Goal: Complete application form: Complete application form

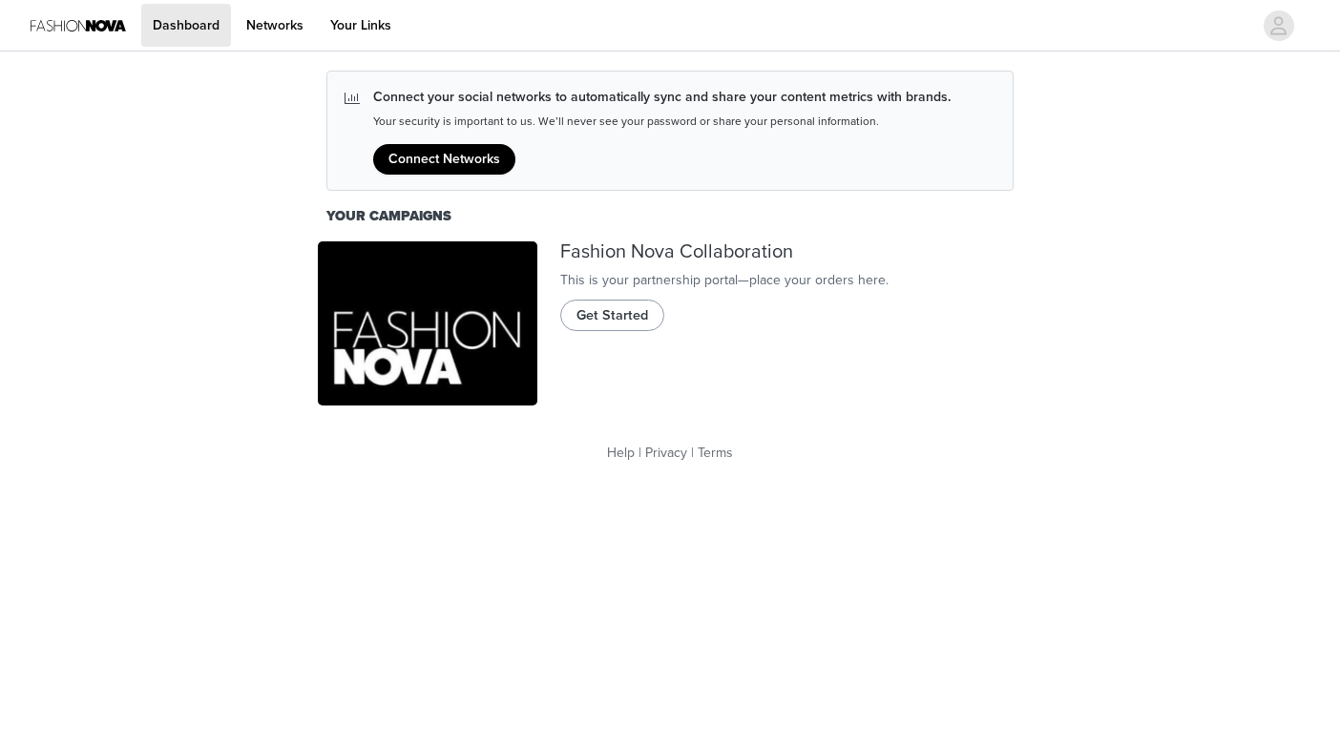
click at [615, 326] on span "Get Started" at bounding box center [612, 315] width 72 height 21
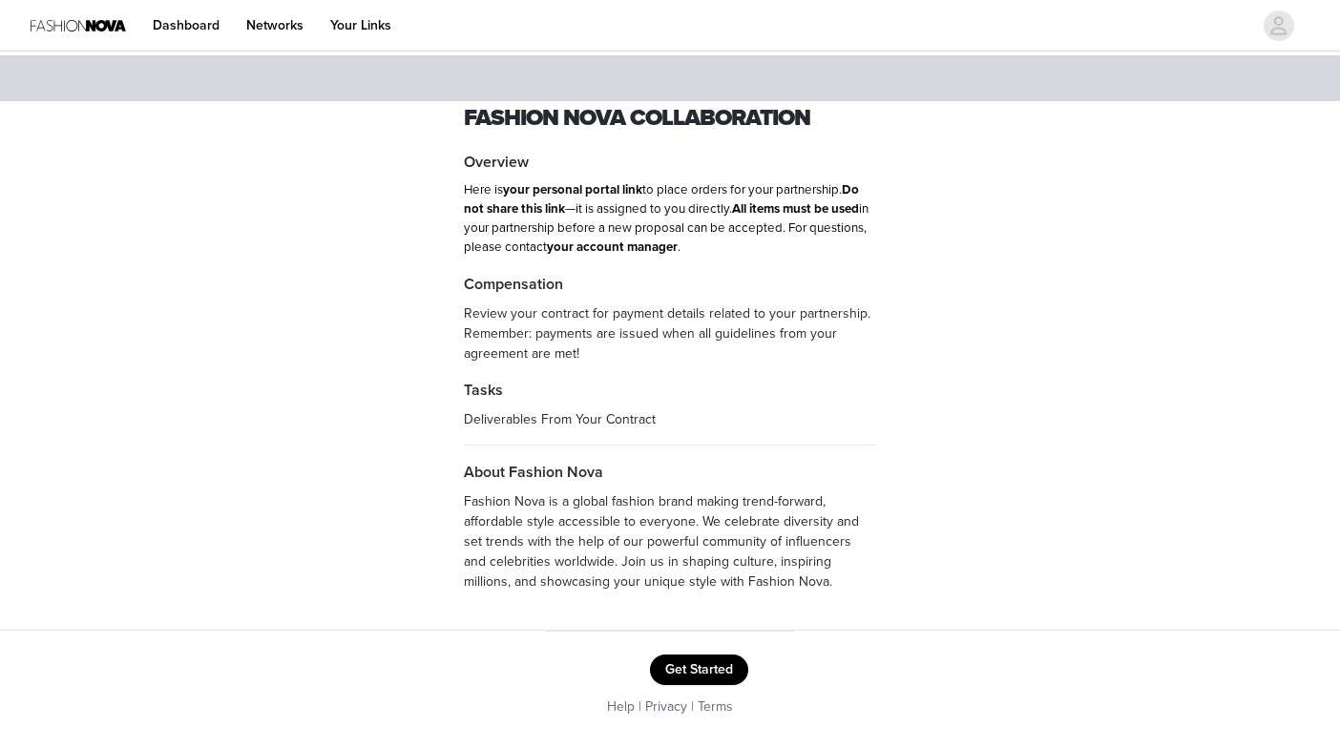
click at [687, 662] on button "Get Started" at bounding box center [699, 670] width 98 height 31
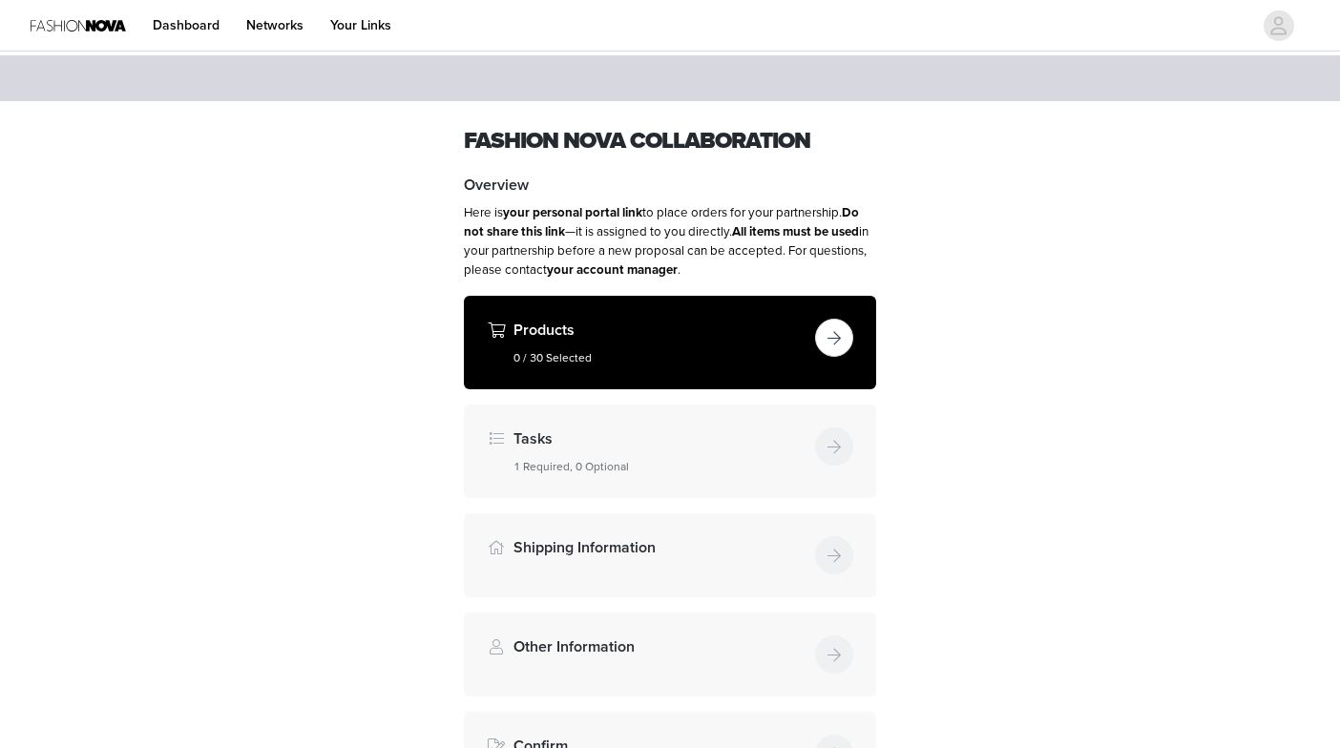
click at [833, 340] on button "button" at bounding box center [834, 338] width 38 height 38
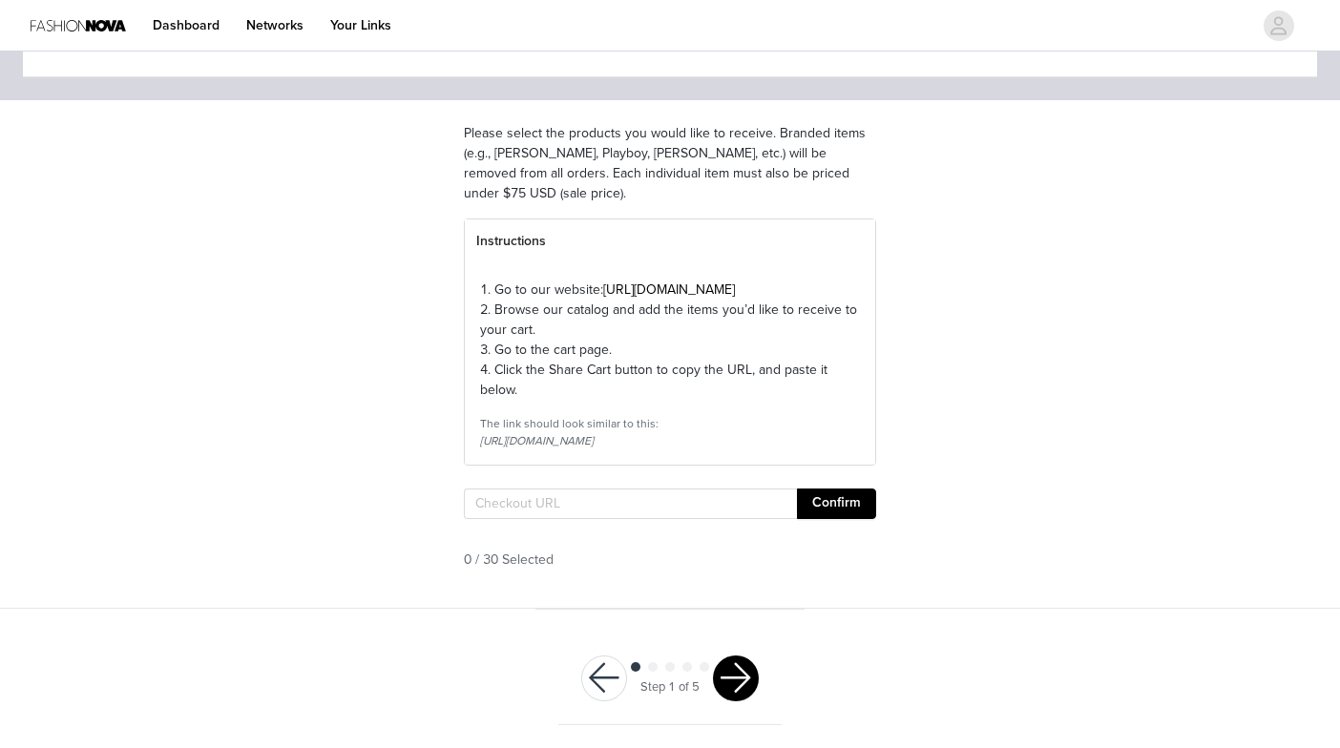
scroll to position [137, 0]
click at [514, 500] on input "text" at bounding box center [630, 504] width 333 height 31
paste input "[URL][DOMAIN_NAME]"
type input "[URL][DOMAIN_NAME]"
click at [835, 512] on button "Confirm" at bounding box center [836, 504] width 79 height 31
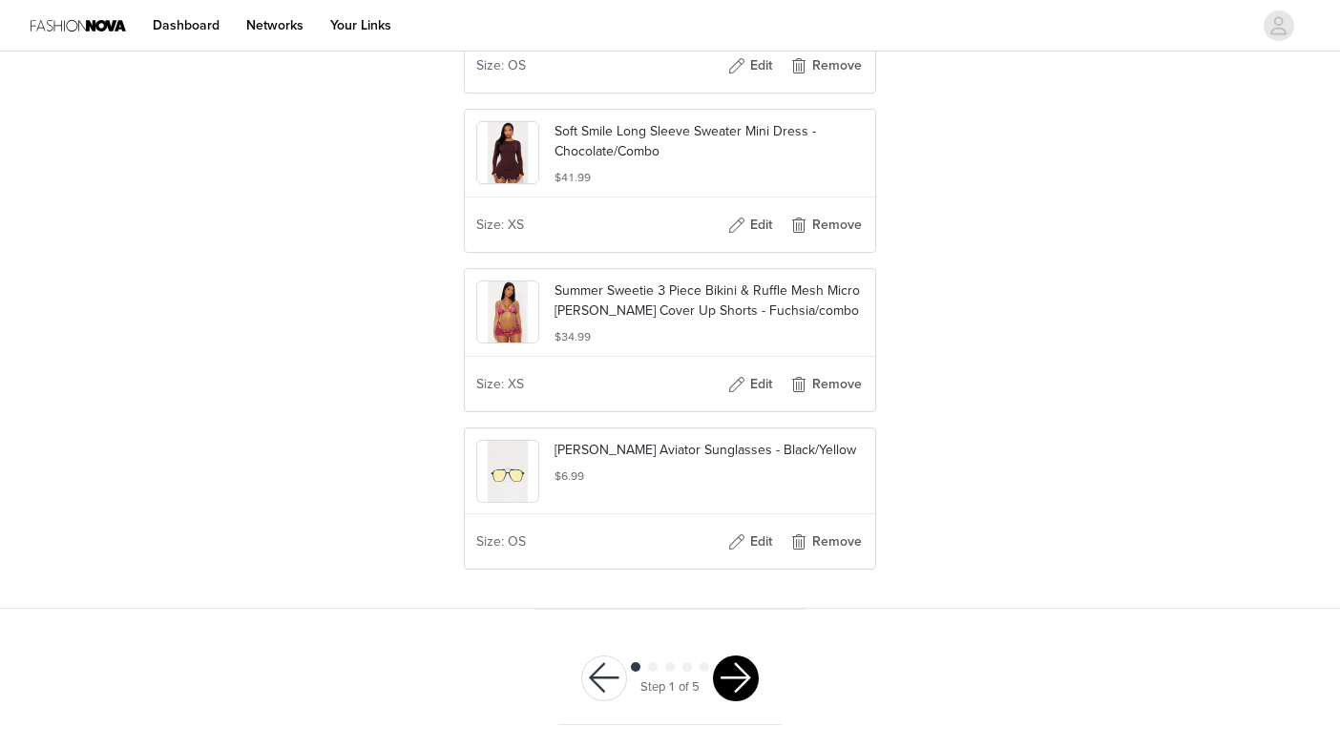
scroll to position [4868, 0]
click at [740, 698] on button "button" at bounding box center [736, 679] width 46 height 46
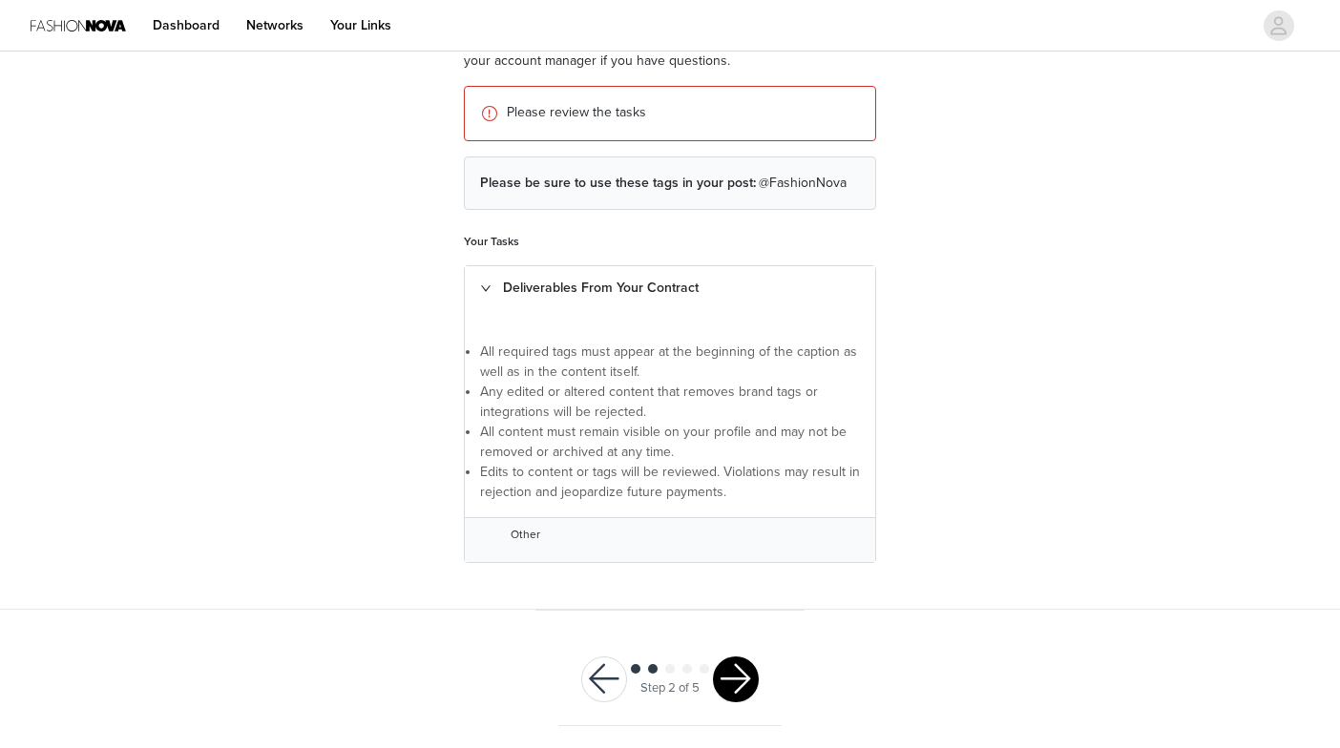
scroll to position [193, 0]
click at [757, 685] on button "button" at bounding box center [736, 681] width 46 height 46
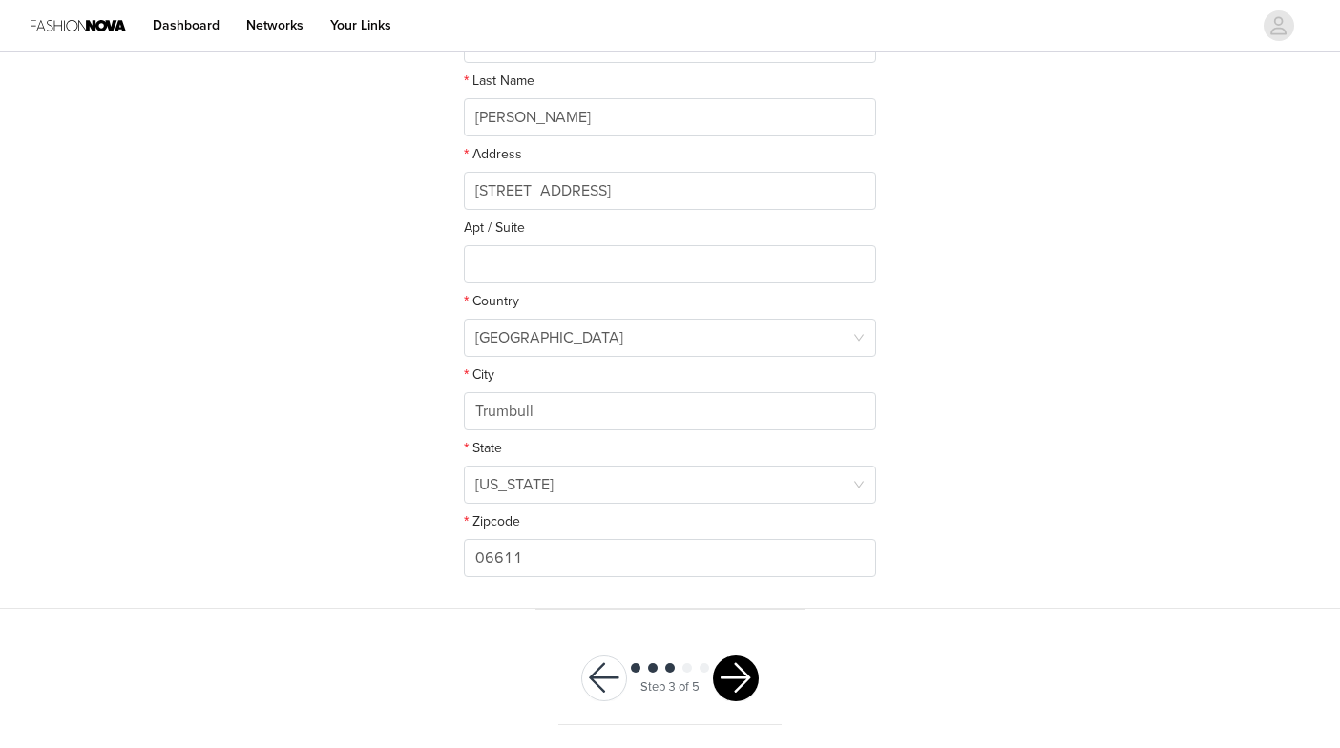
scroll to position [433, 0]
click at [739, 677] on button "button" at bounding box center [736, 680] width 46 height 46
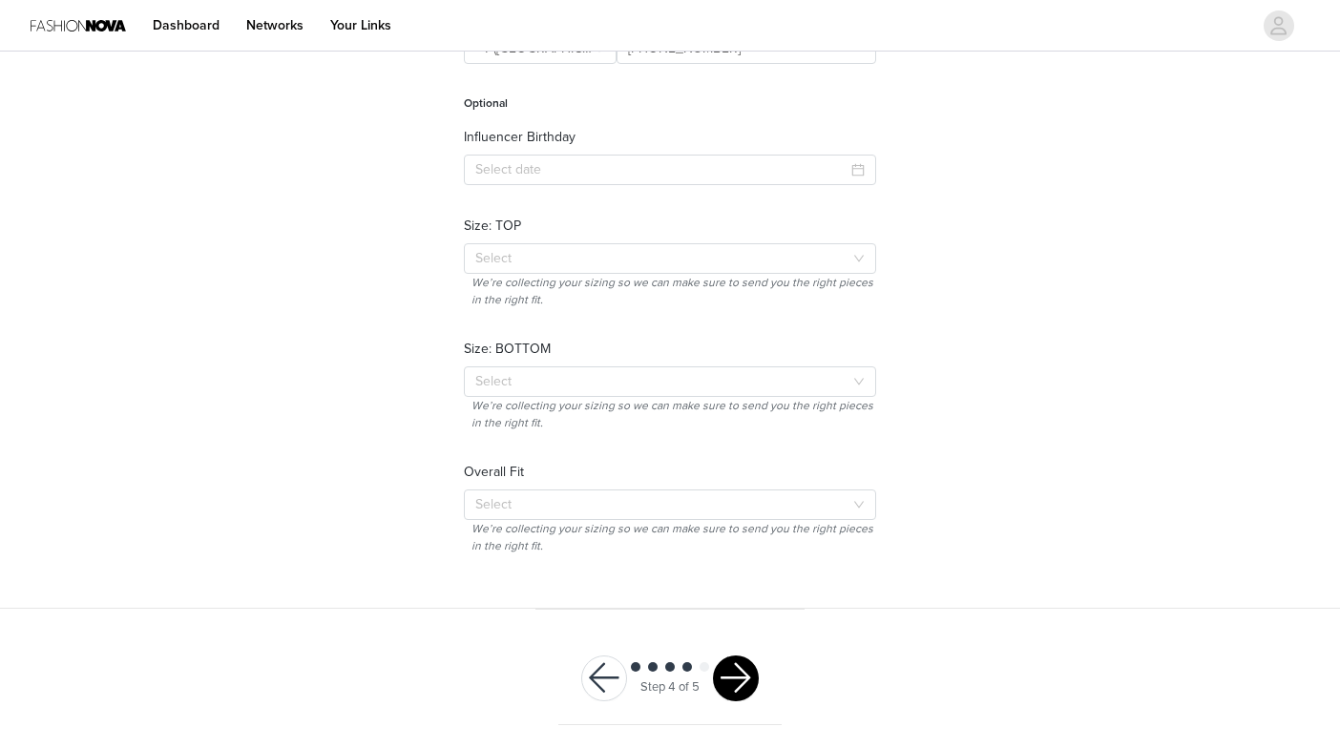
scroll to position [313, 0]
click at [649, 175] on input at bounding box center [670, 171] width 412 height 31
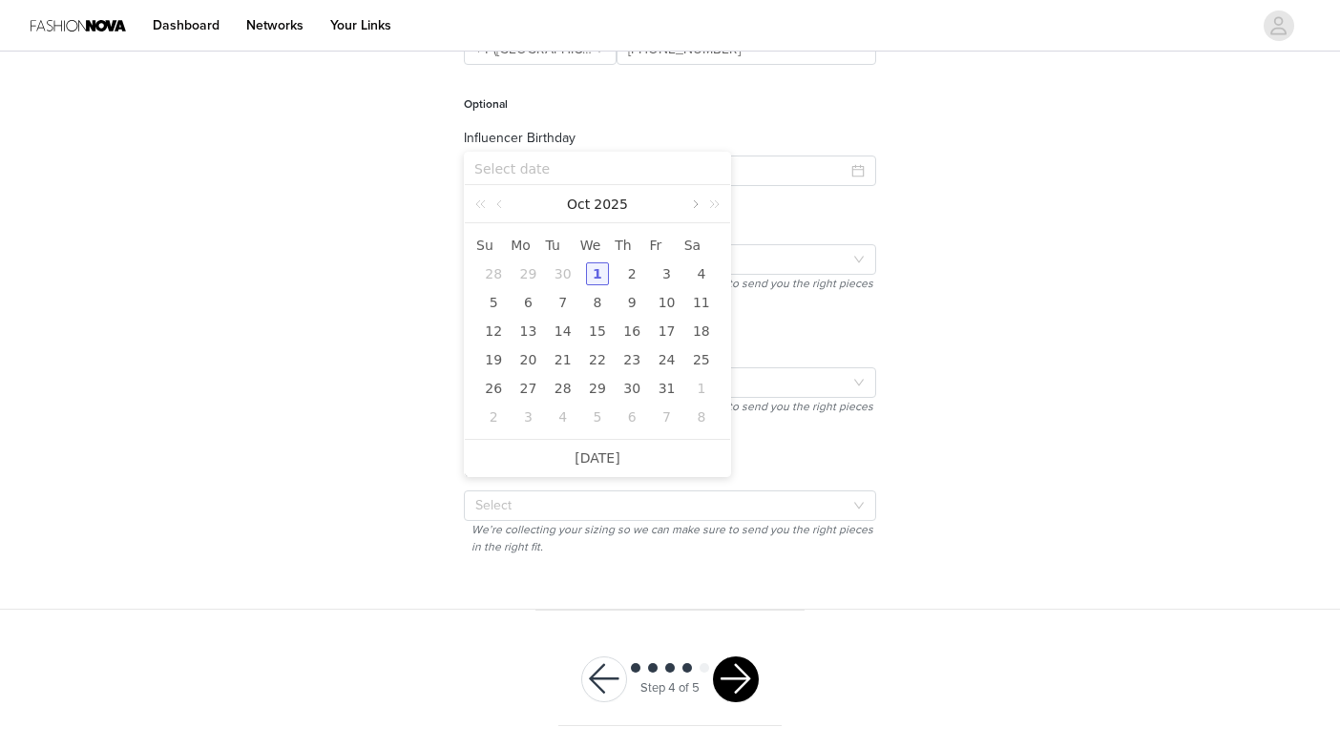
click at [695, 205] on link at bounding box center [693, 204] width 17 height 38
click at [605, 198] on link "2025" at bounding box center [613, 204] width 38 height 38
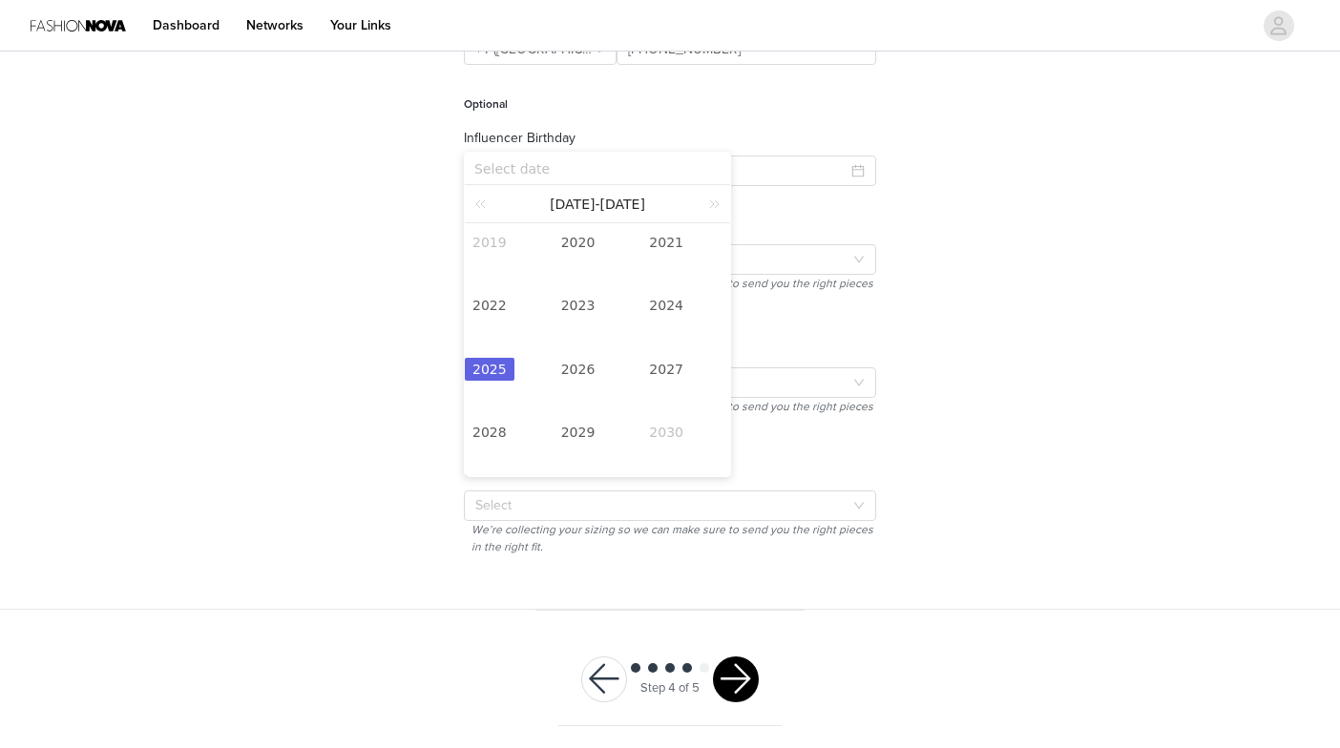
click at [826, 200] on form "Required Phone Number +1 ([GEOGRAPHIC_DATA]) +1 ([GEOGRAPHIC_DATA]) [PHONE_NUMB…" at bounding box center [670, 268] width 412 height 589
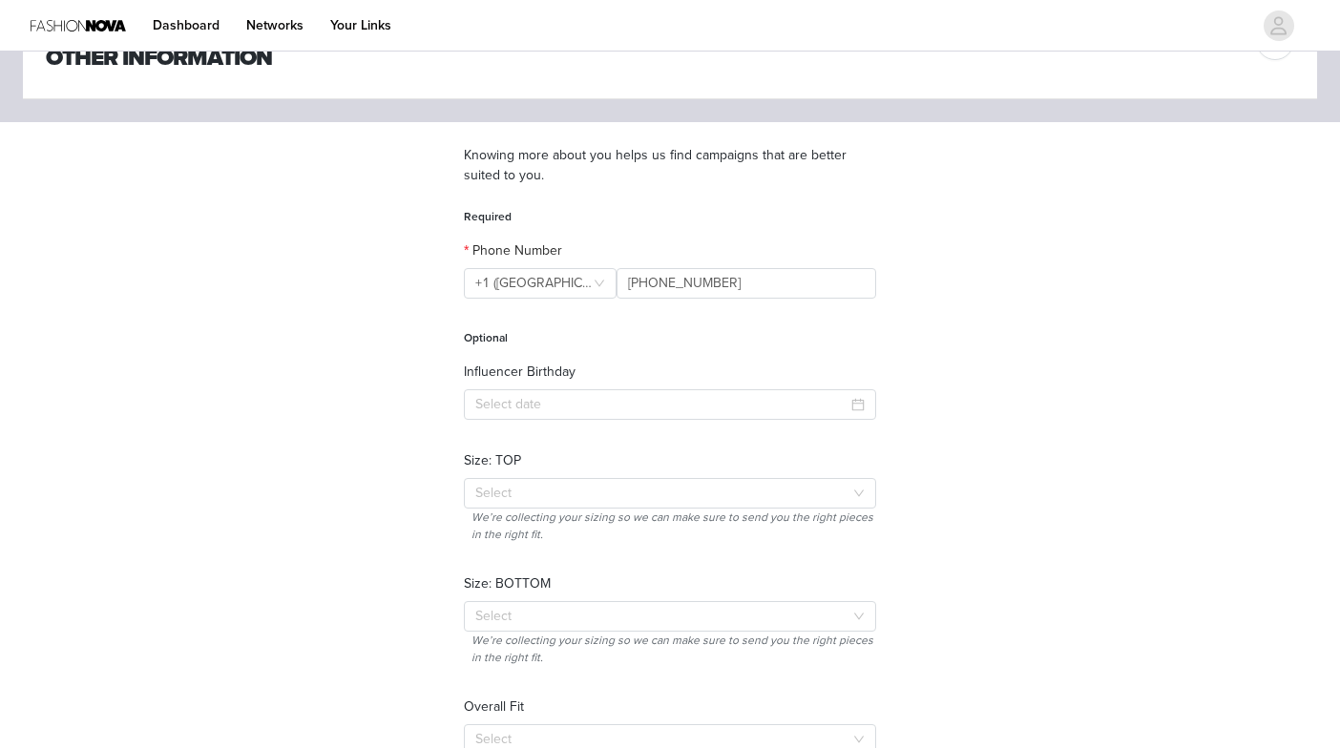
scroll to position [83, 0]
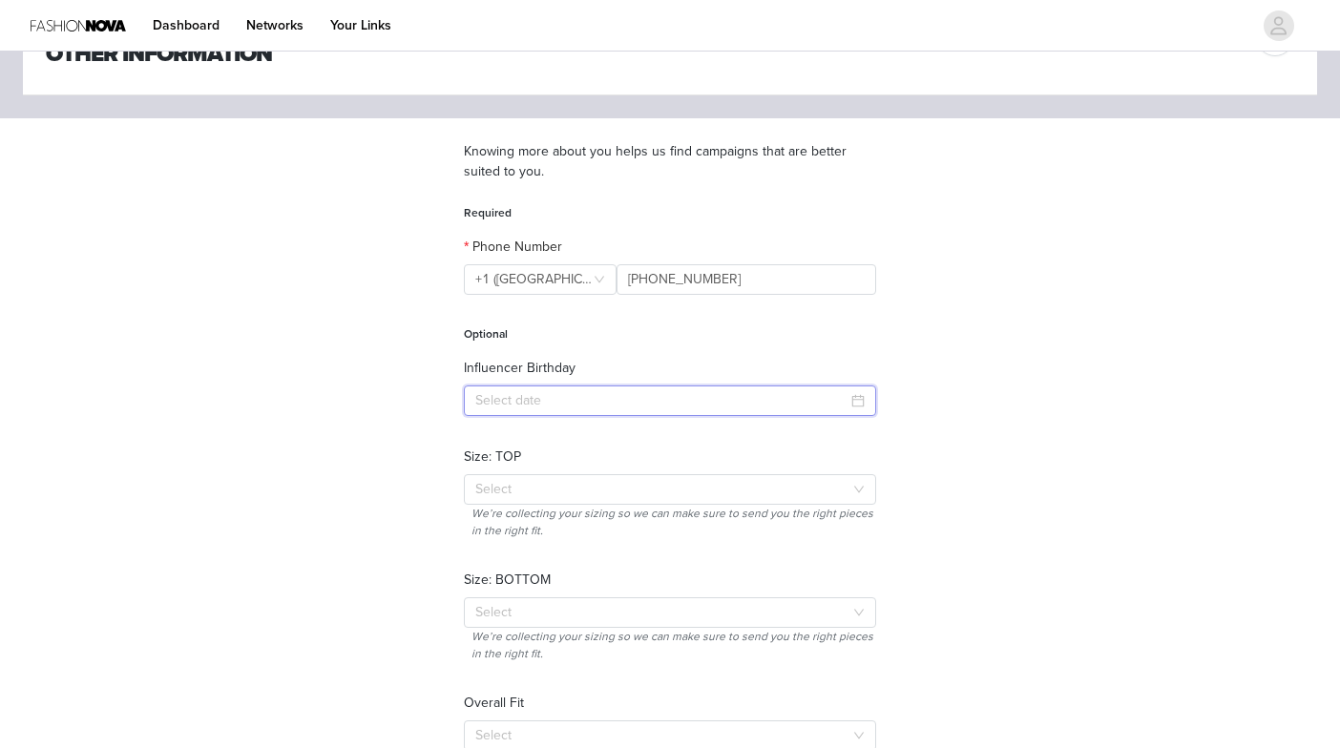
click at [673, 397] on input at bounding box center [670, 401] width 412 height 31
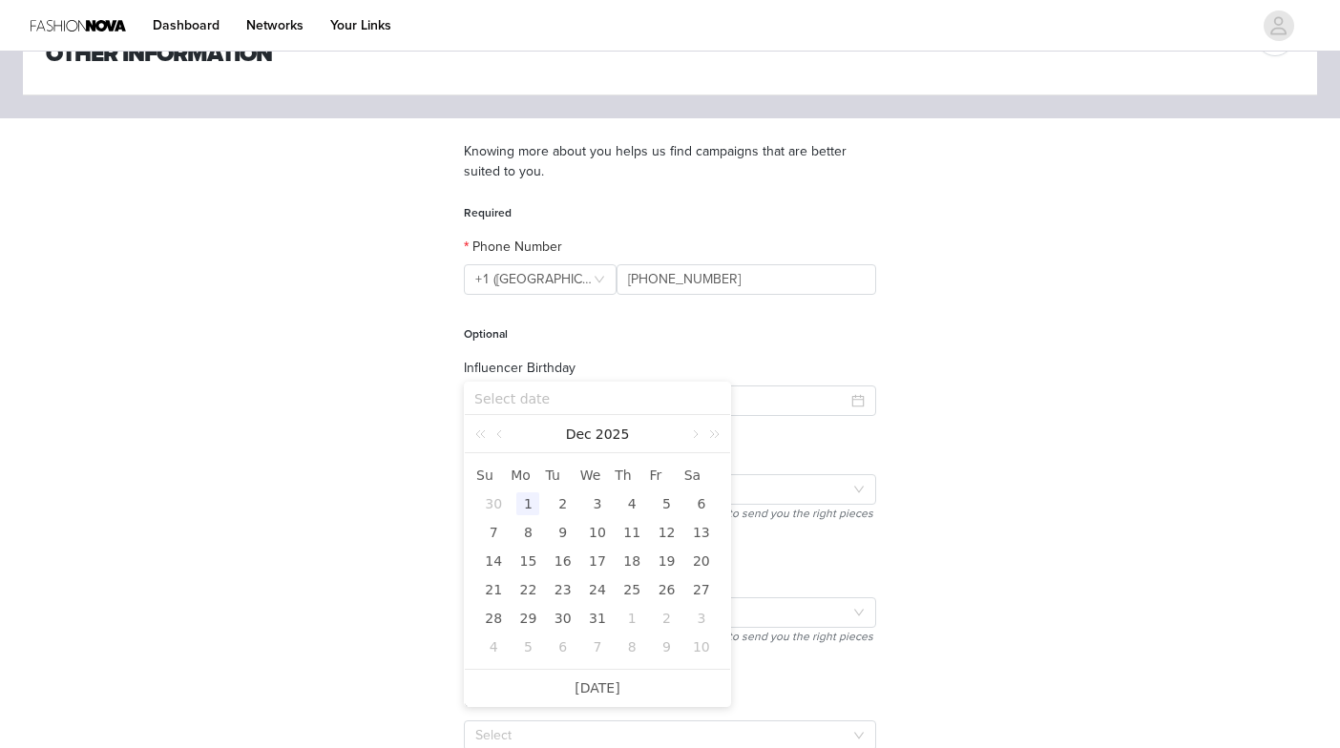
click at [574, 401] on input at bounding box center [597, 398] width 246 height 21
click at [608, 443] on link "2025" at bounding box center [613, 434] width 38 height 38
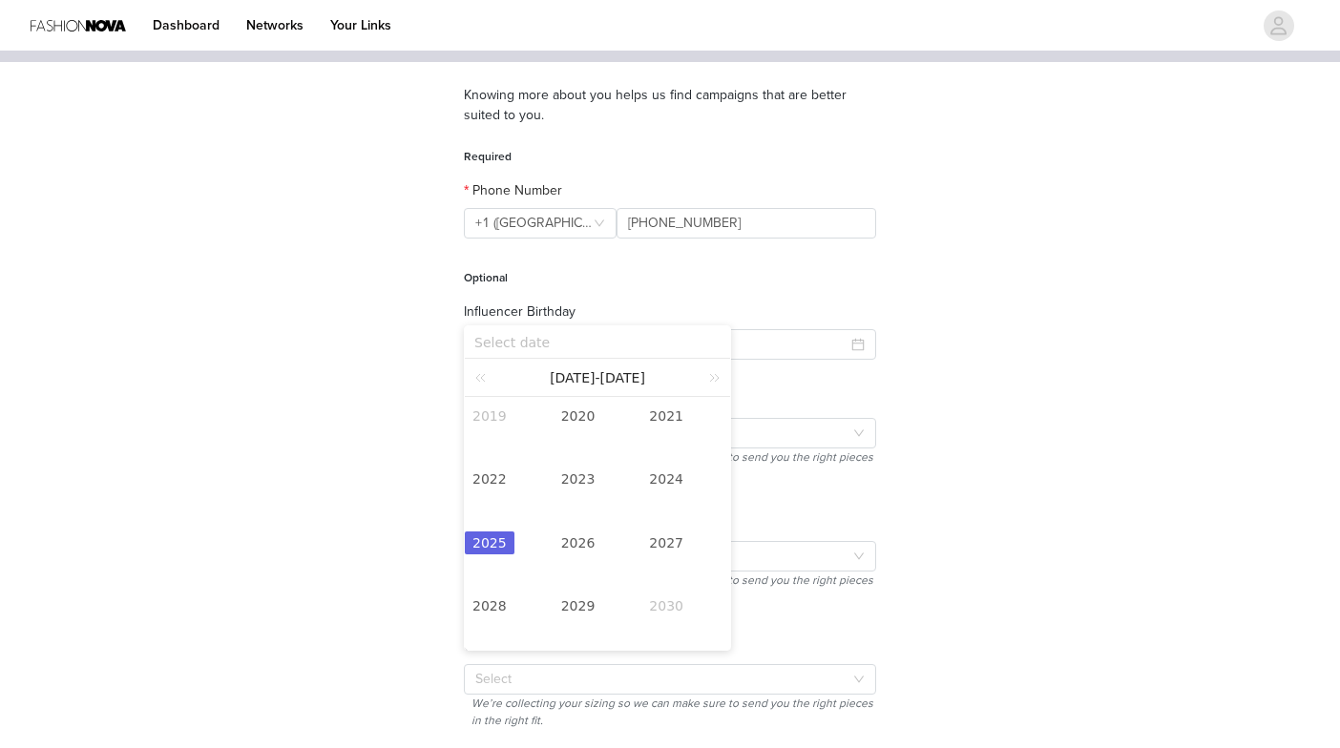
scroll to position [139, 0]
click at [478, 377] on link at bounding box center [483, 377] width 25 height 37
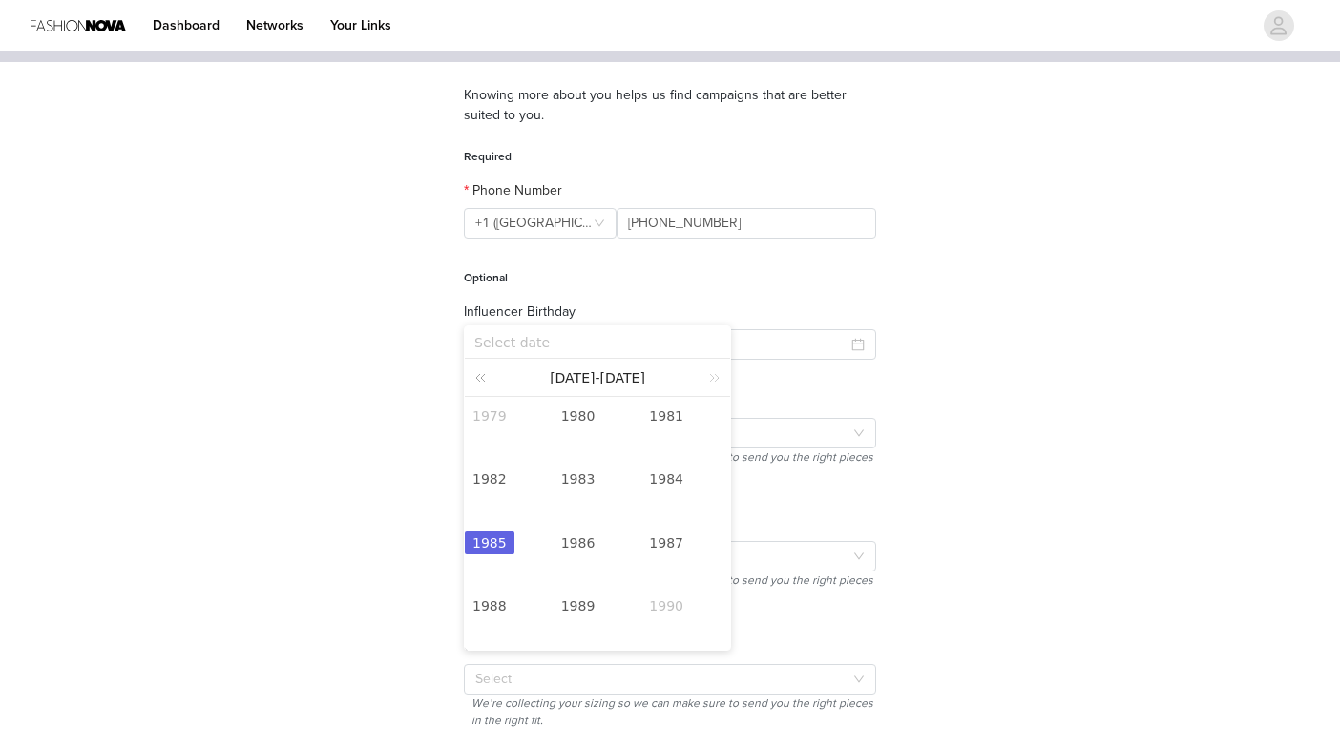
click at [478, 377] on link at bounding box center [483, 377] width 25 height 37
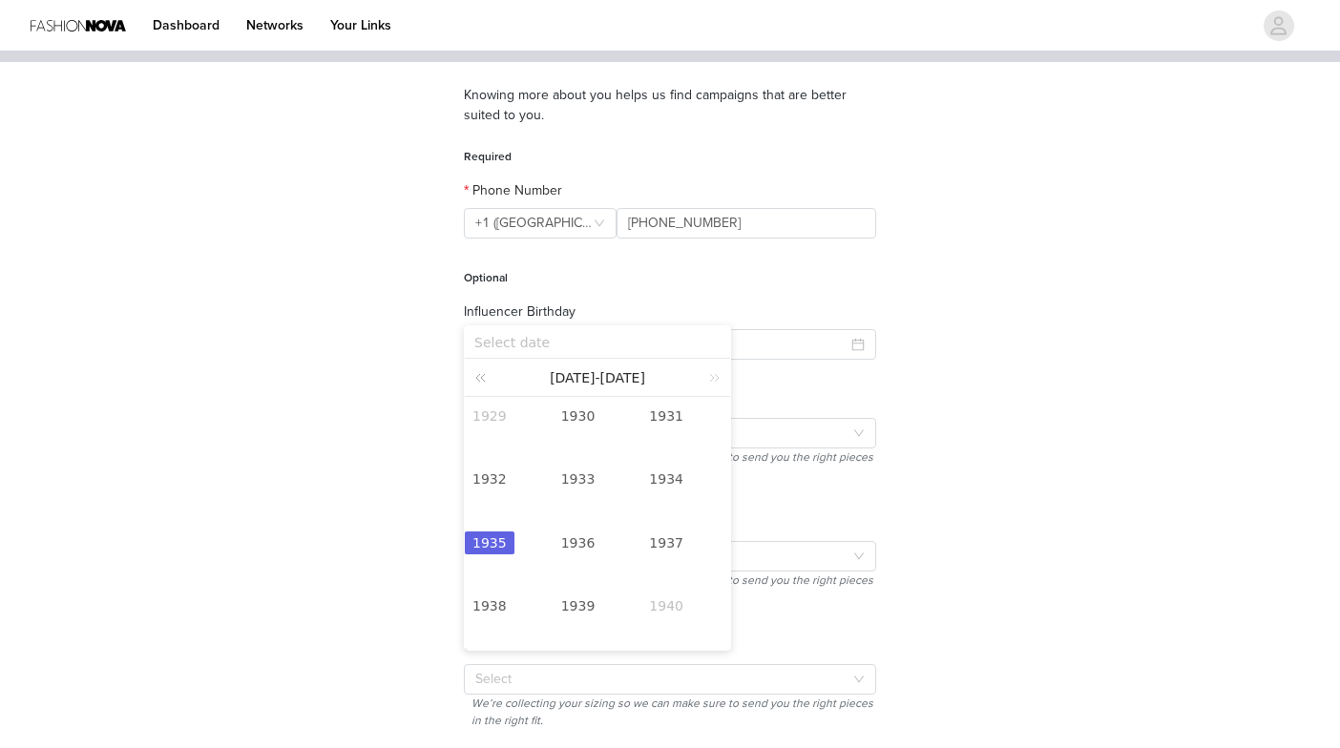
click at [478, 377] on link at bounding box center [483, 377] width 25 height 37
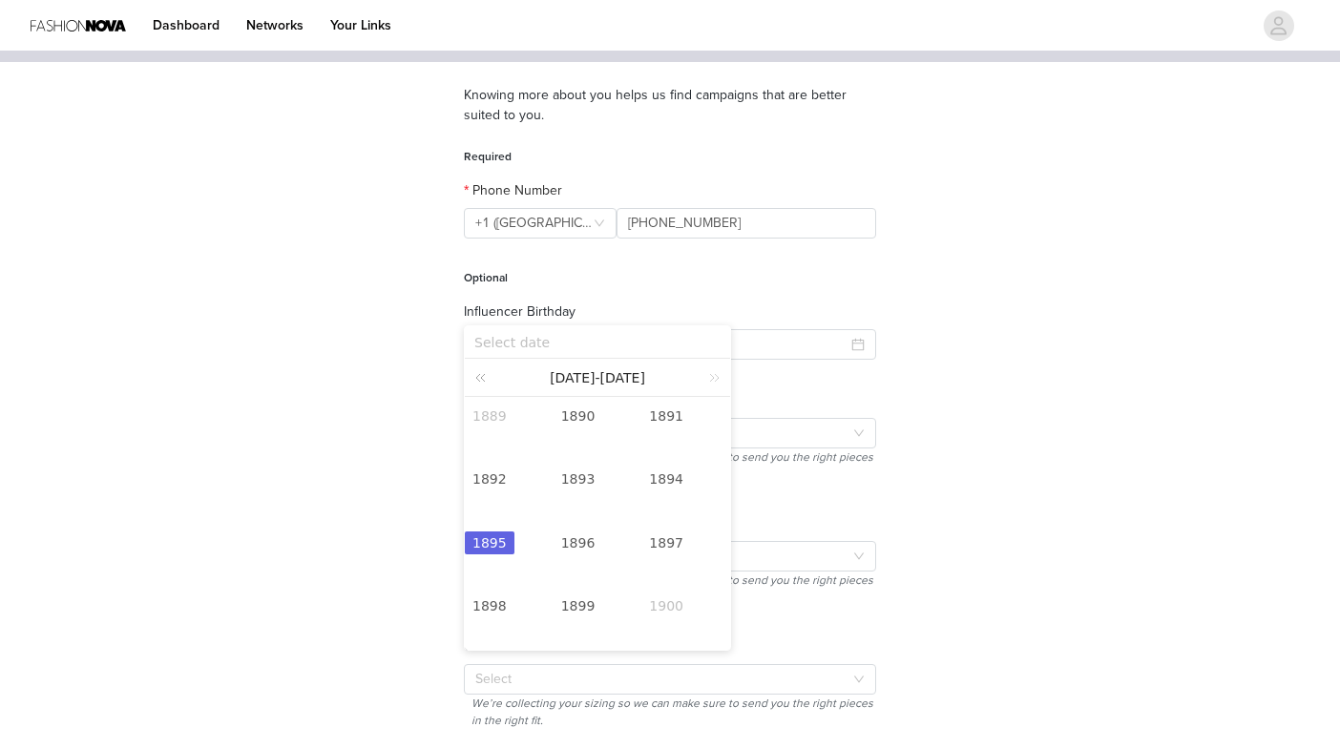
click at [478, 377] on link at bounding box center [483, 377] width 25 height 37
click at [714, 382] on link at bounding box center [711, 377] width 25 height 37
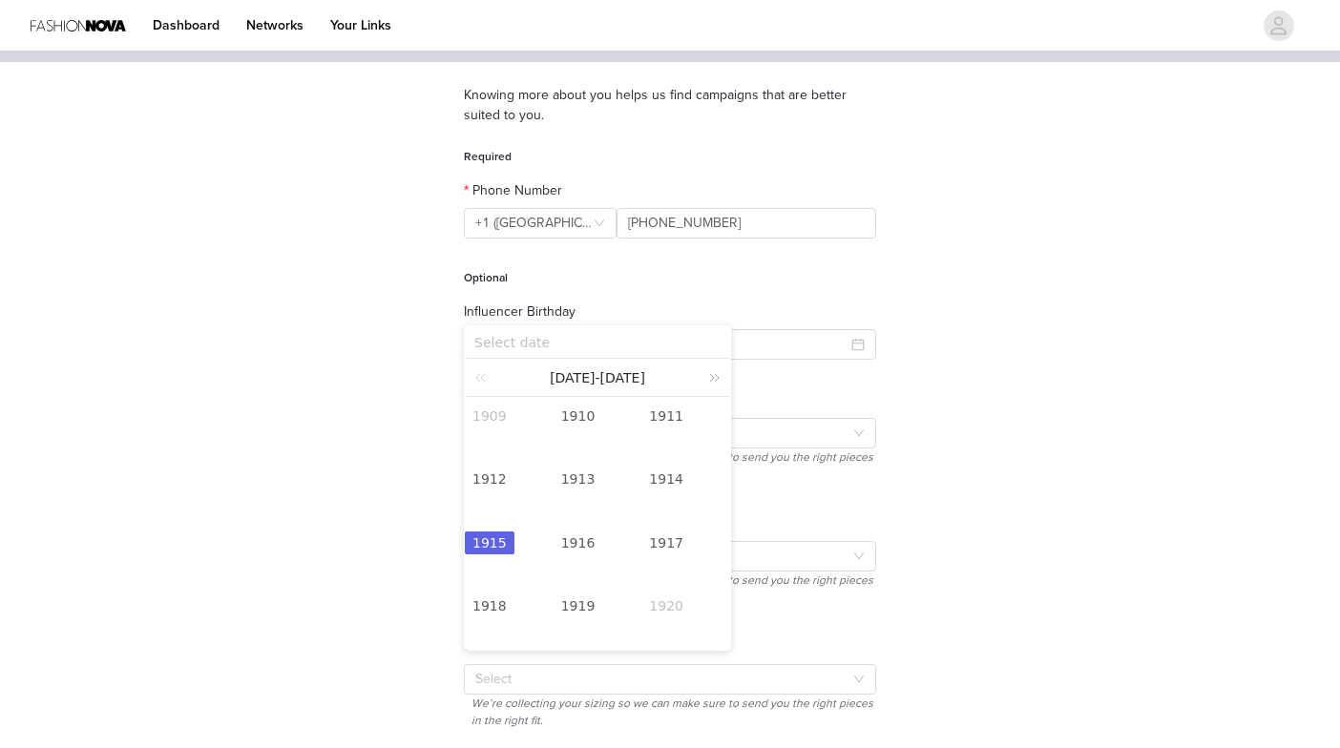
click at [714, 382] on link at bounding box center [711, 377] width 25 height 37
click at [715, 377] on link at bounding box center [711, 377] width 25 height 37
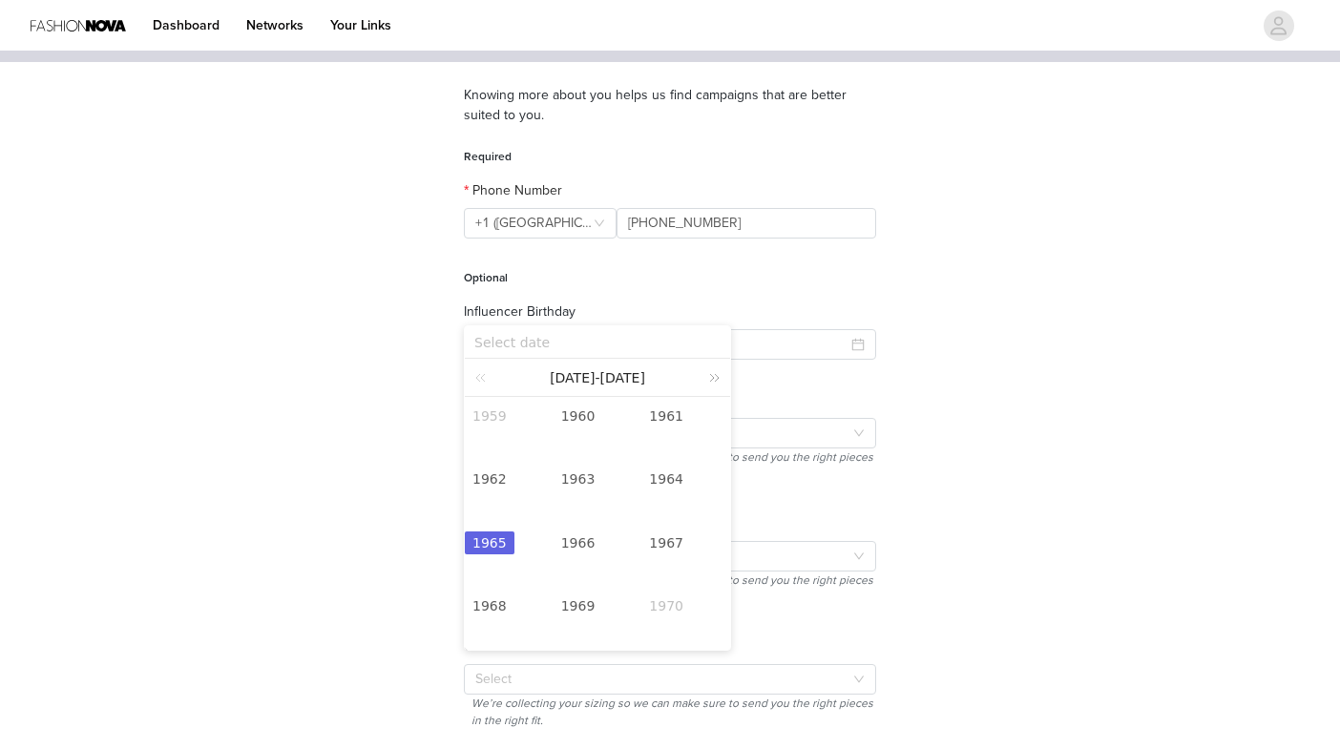
click at [716, 377] on link at bounding box center [711, 377] width 25 height 37
click at [671, 481] on link "1994" at bounding box center [666, 479] width 50 height 23
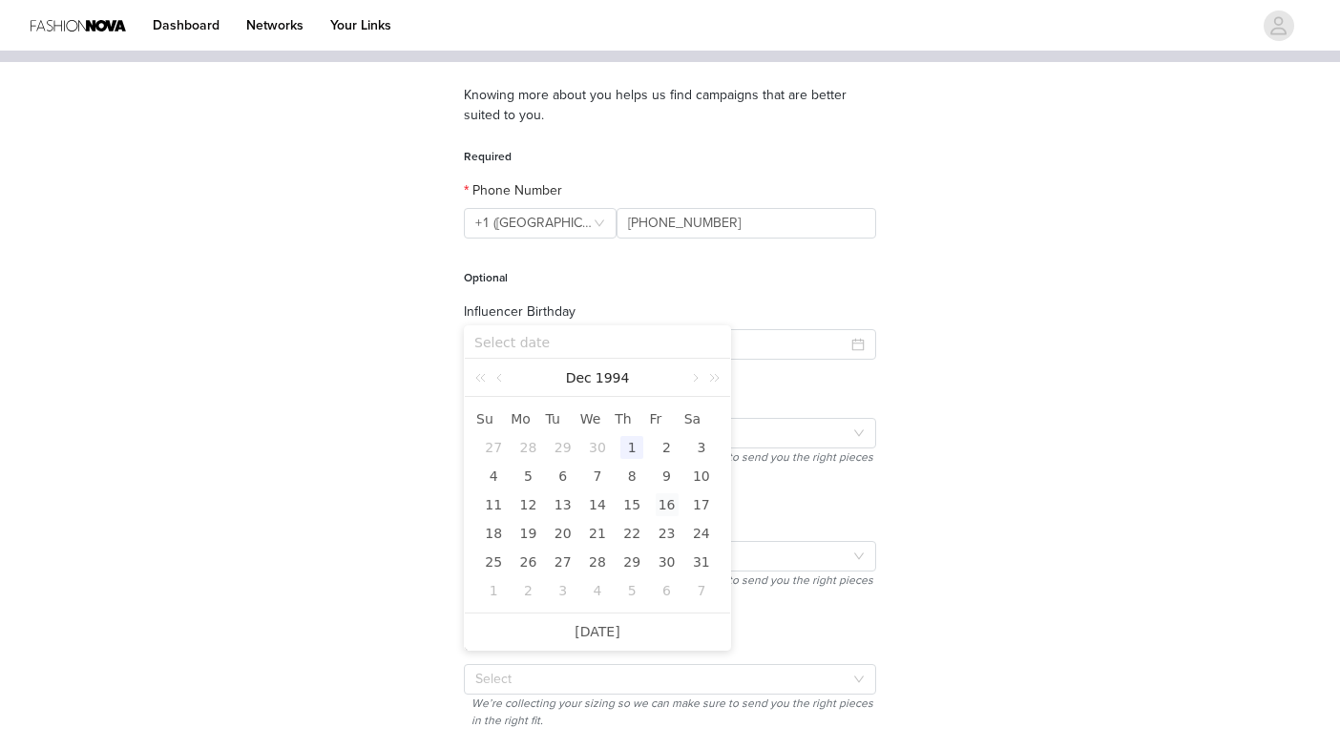
click at [672, 502] on div "16" at bounding box center [667, 504] width 23 height 23
type input "[DATE]"
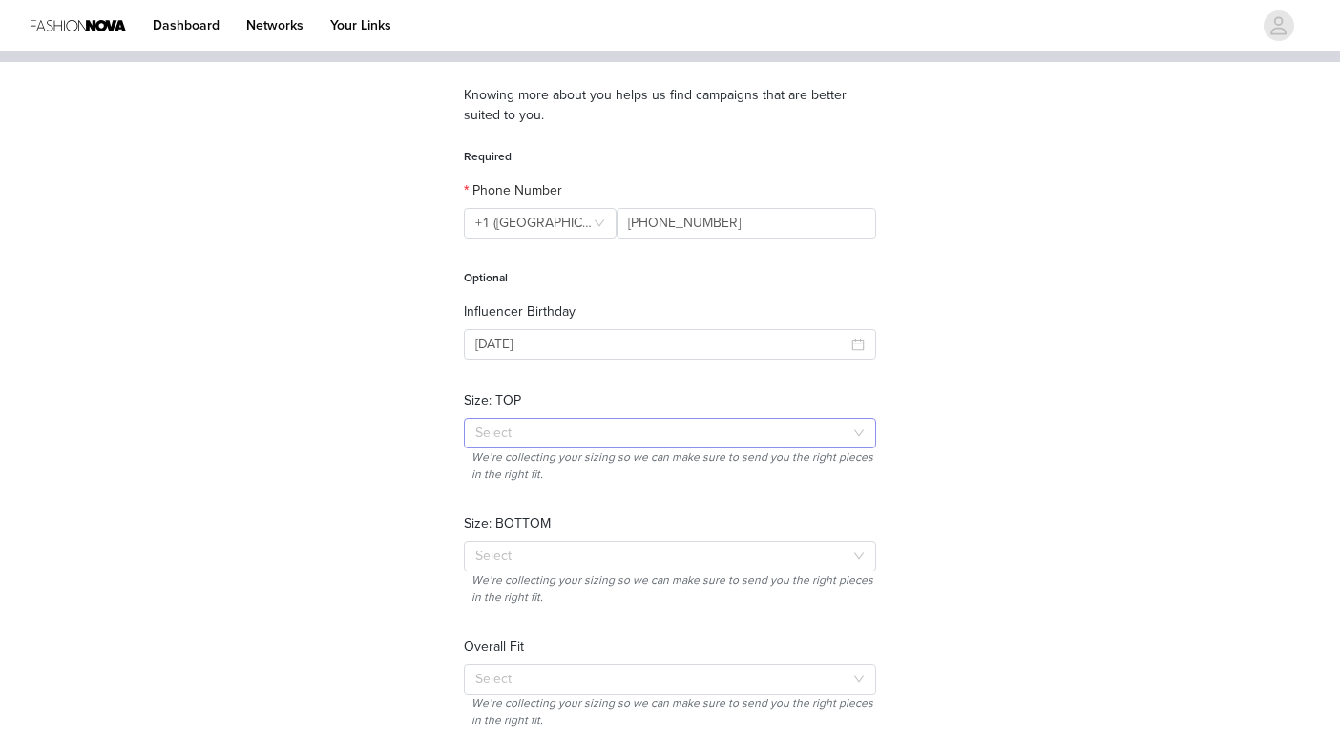
click at [587, 433] on div "Select" at bounding box center [659, 433] width 368 height 19
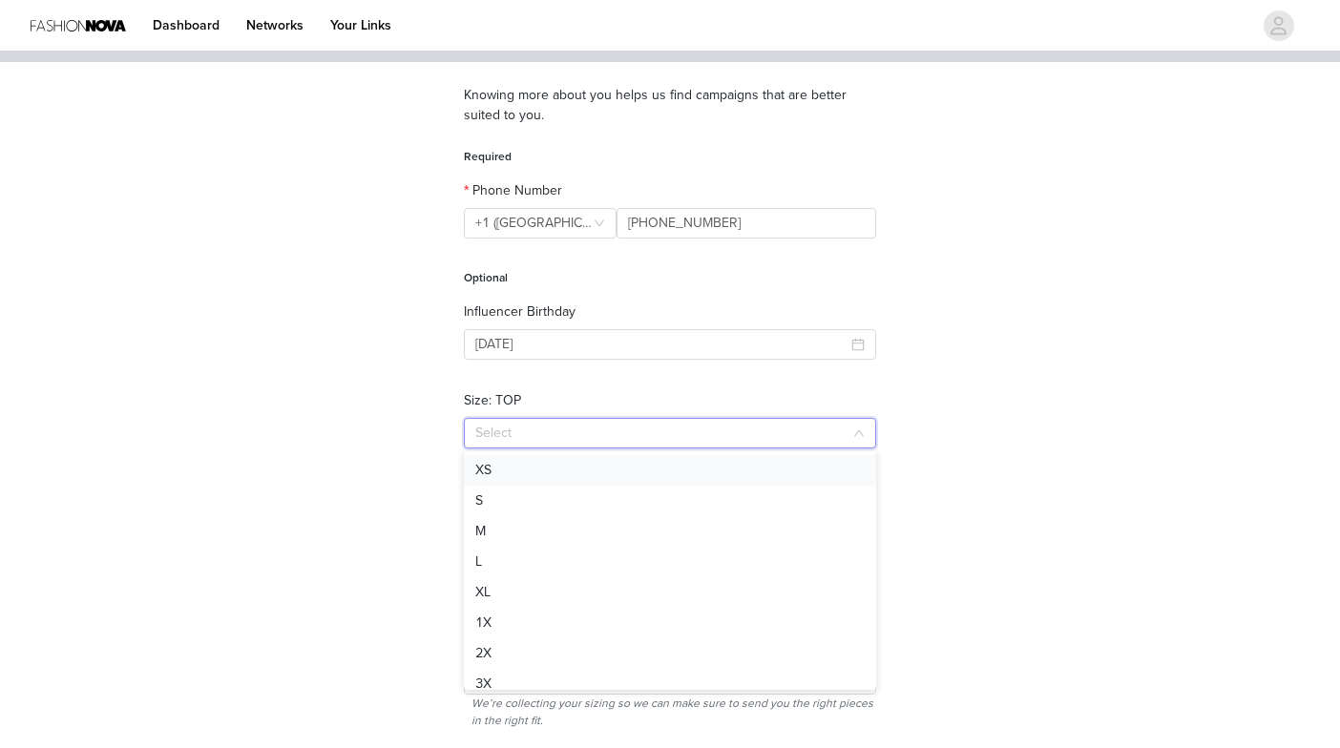
click at [552, 467] on li "XS" at bounding box center [670, 470] width 412 height 31
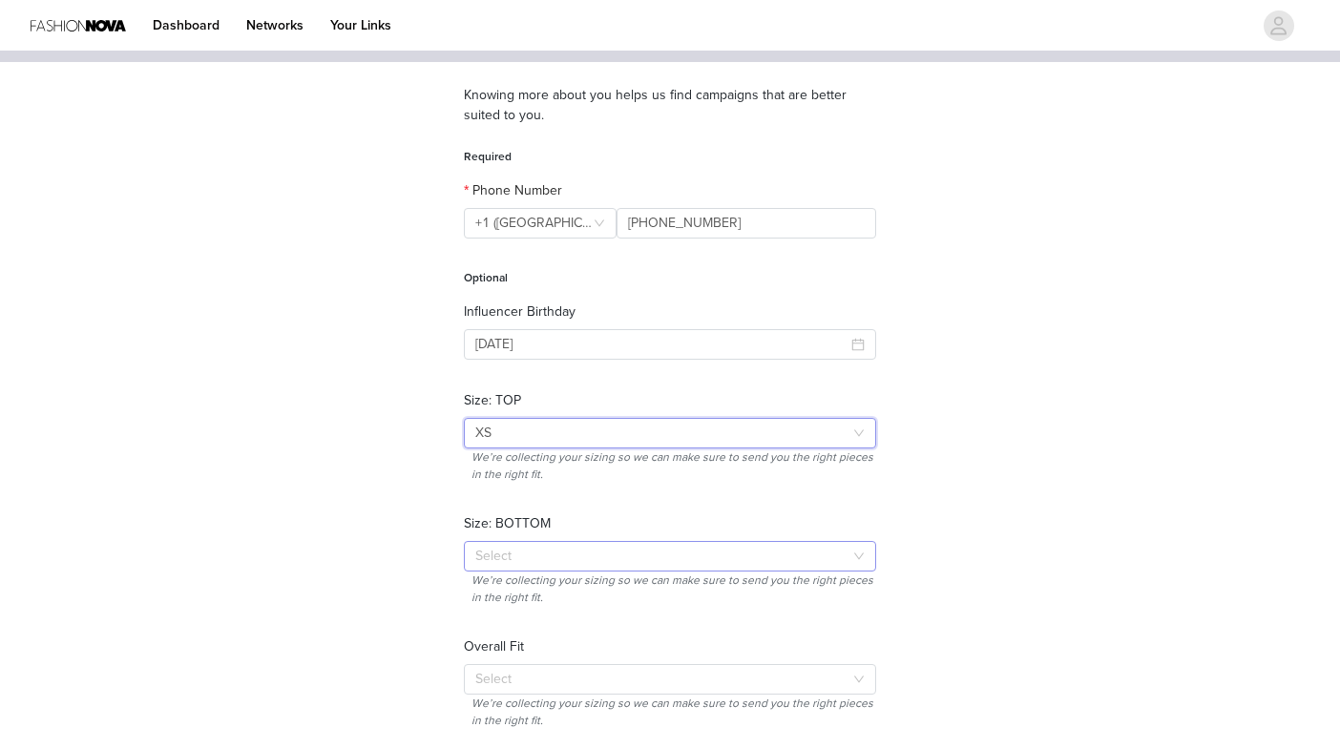
click at [544, 557] on div "Select" at bounding box center [659, 556] width 368 height 19
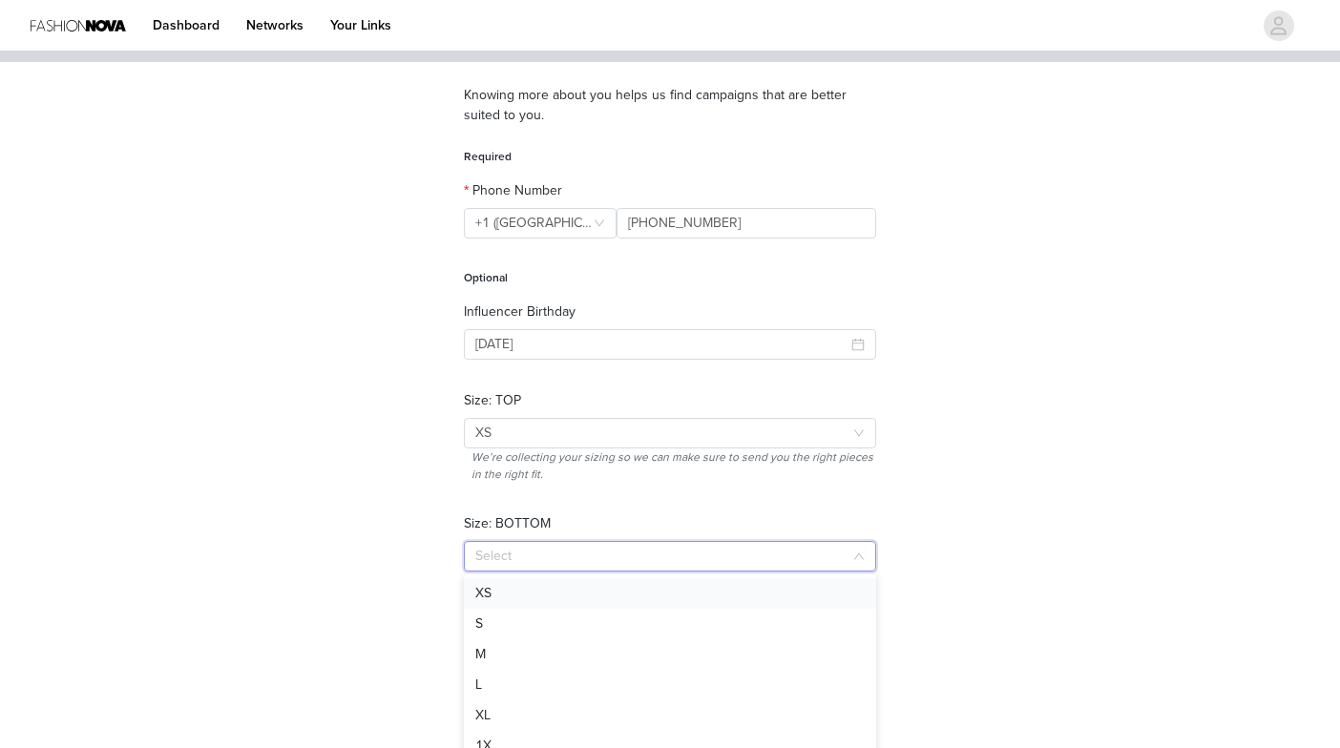
click at [517, 597] on li "XS" at bounding box center [670, 593] width 412 height 31
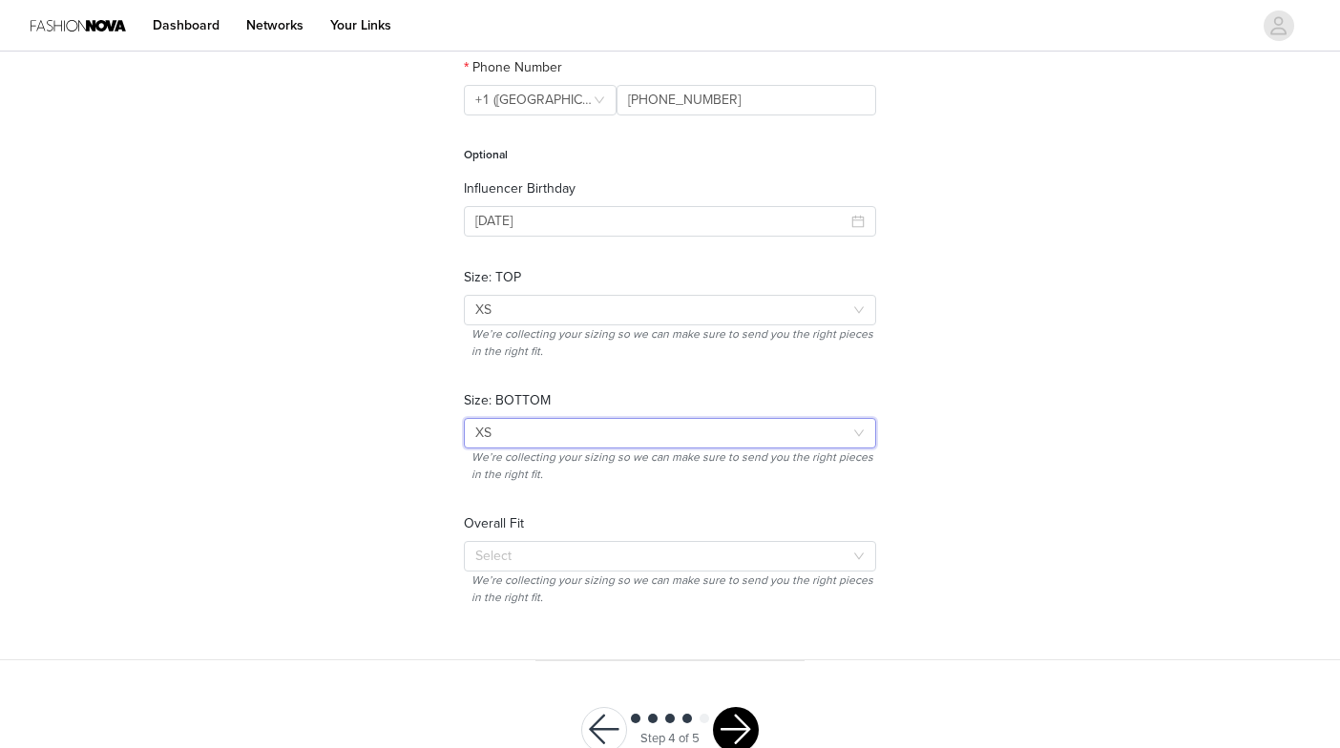
scroll to position [275, 0]
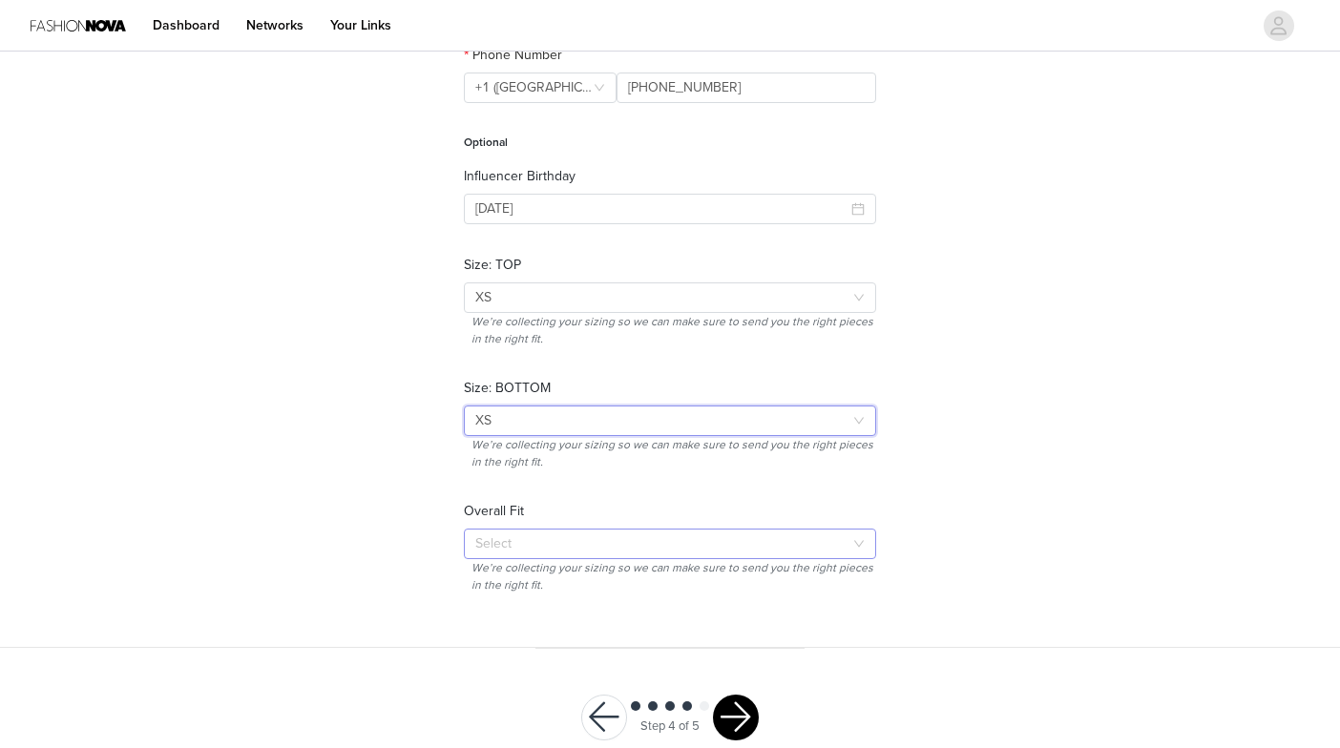
click at [498, 536] on div "Select" at bounding box center [659, 543] width 368 height 19
click at [525, 611] on li "True To Size" at bounding box center [670, 612] width 412 height 31
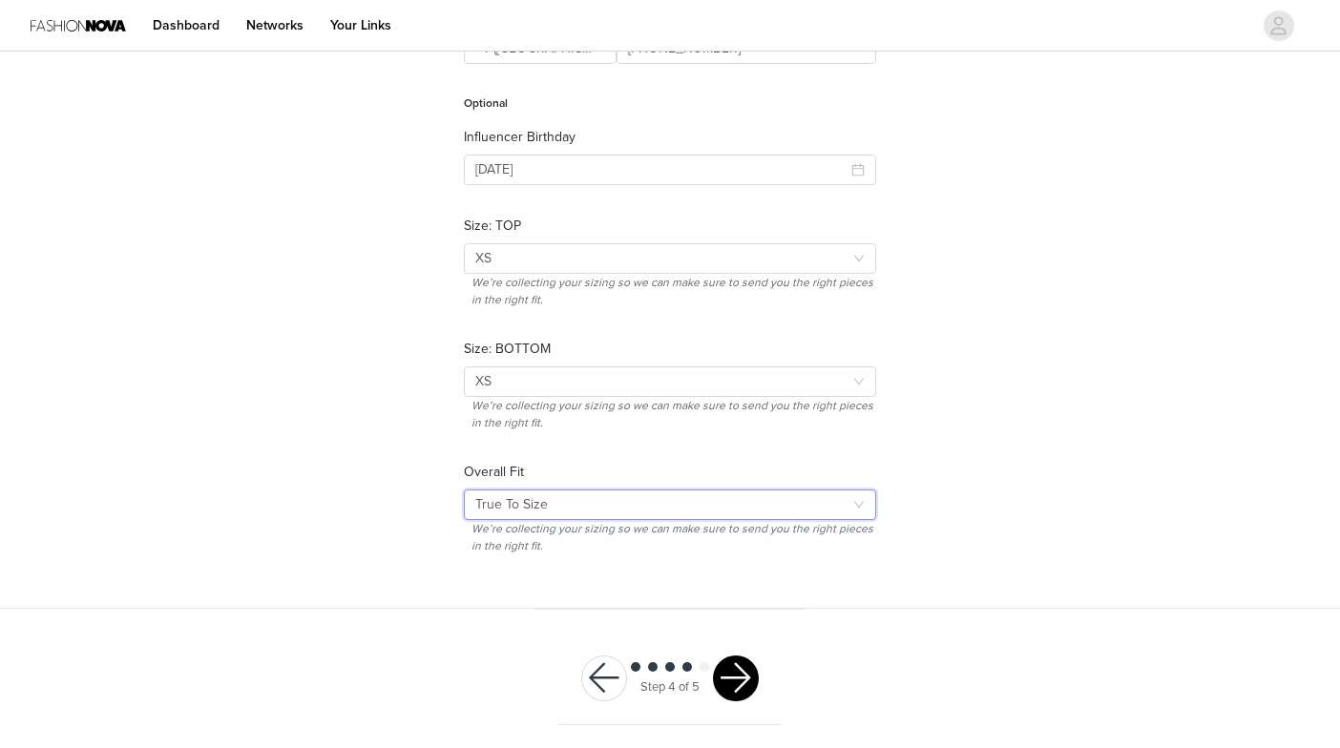
scroll to position [313, 0]
click at [738, 670] on button "button" at bounding box center [736, 680] width 46 height 46
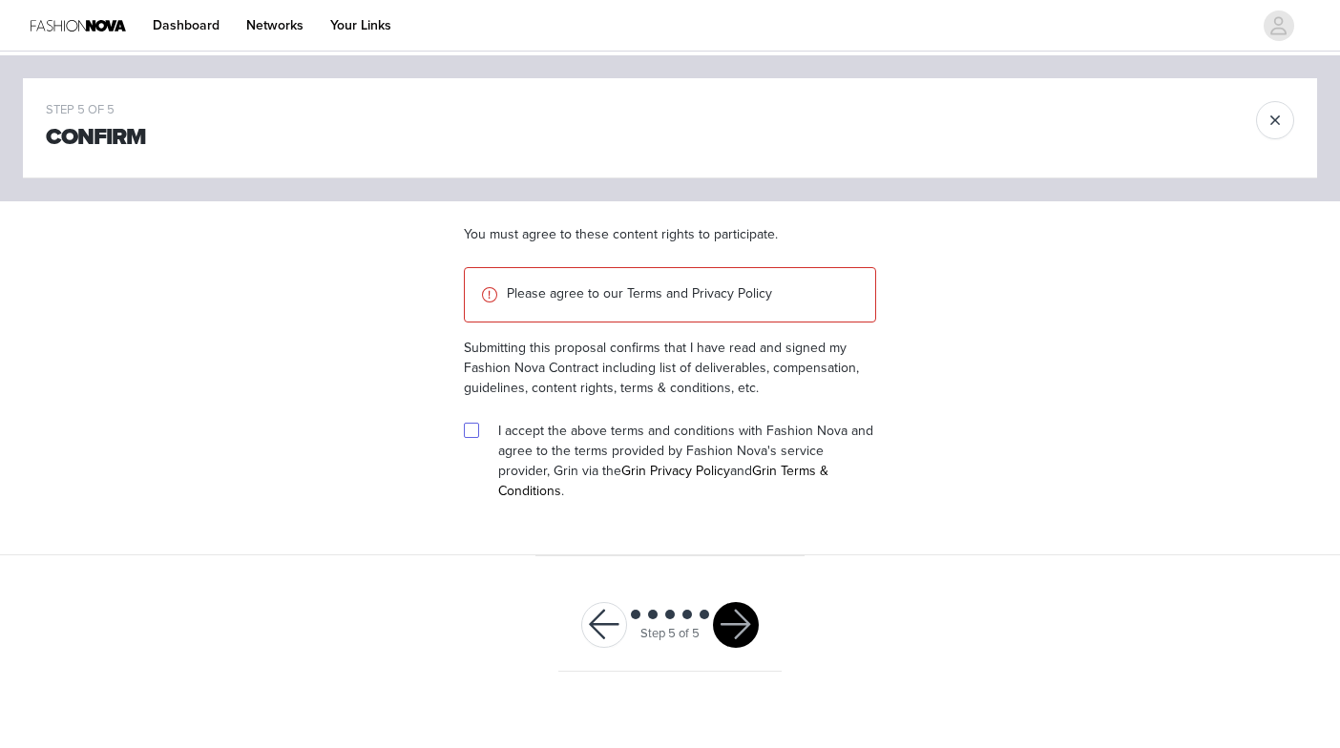
click at [469, 429] on input "checkbox" at bounding box center [470, 429] width 13 height 13
checkbox input "true"
click at [738, 602] on button "button" at bounding box center [736, 625] width 46 height 46
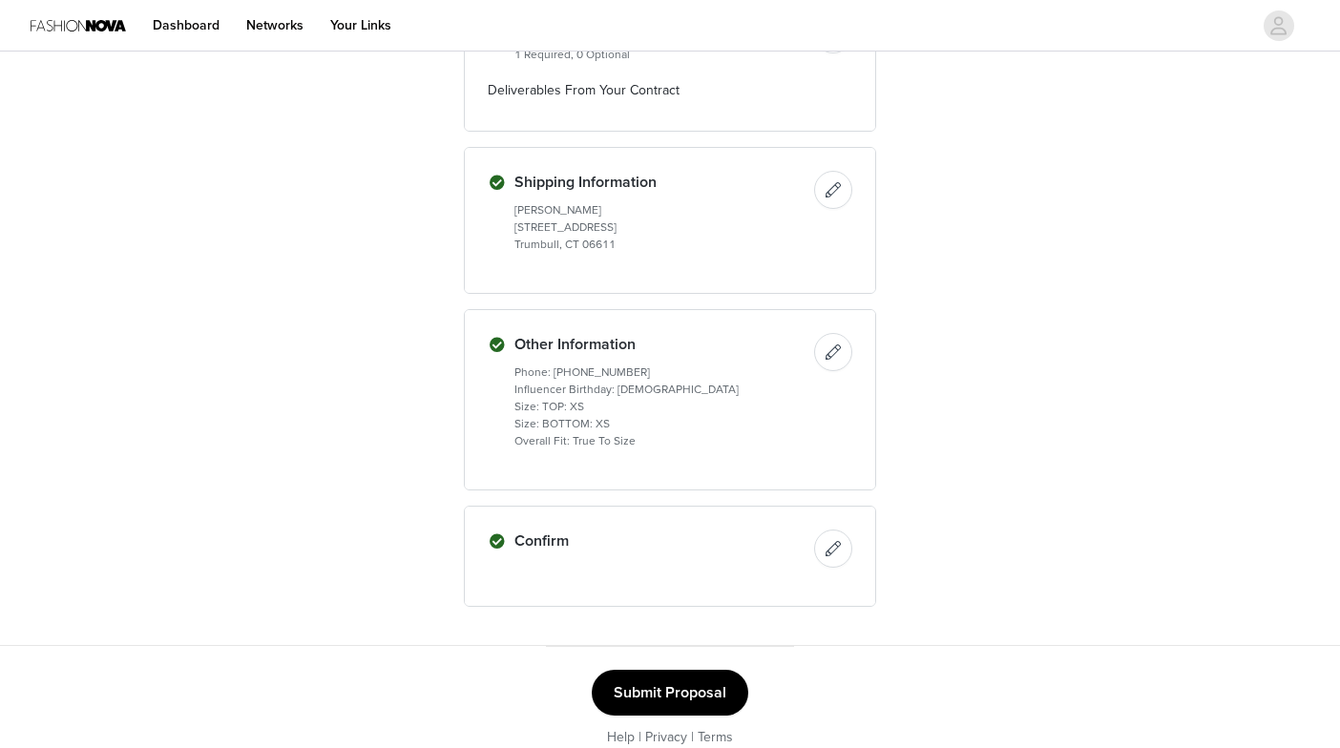
scroll to position [2512, 0]
click at [682, 673] on button "Submit Proposal" at bounding box center [670, 694] width 157 height 46
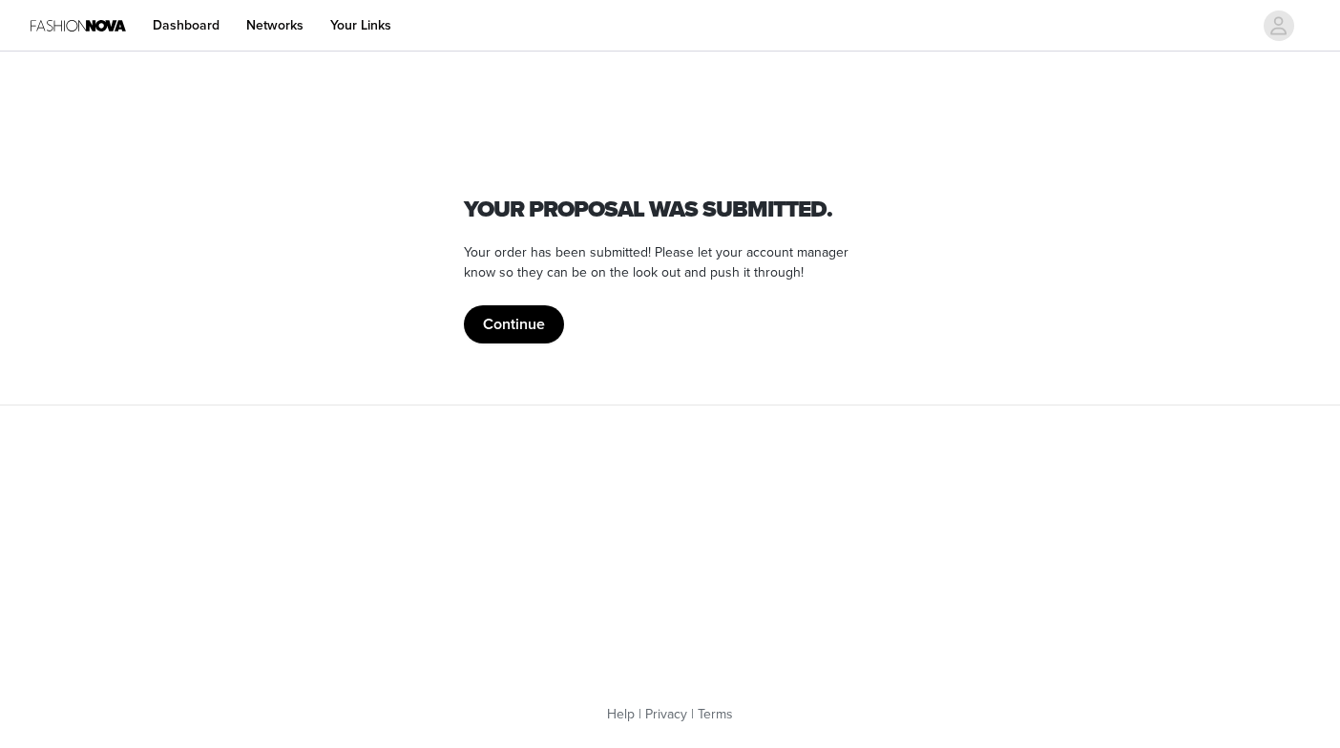
scroll to position [0, 0]
